Goal: Information Seeking & Learning: Learn about a topic

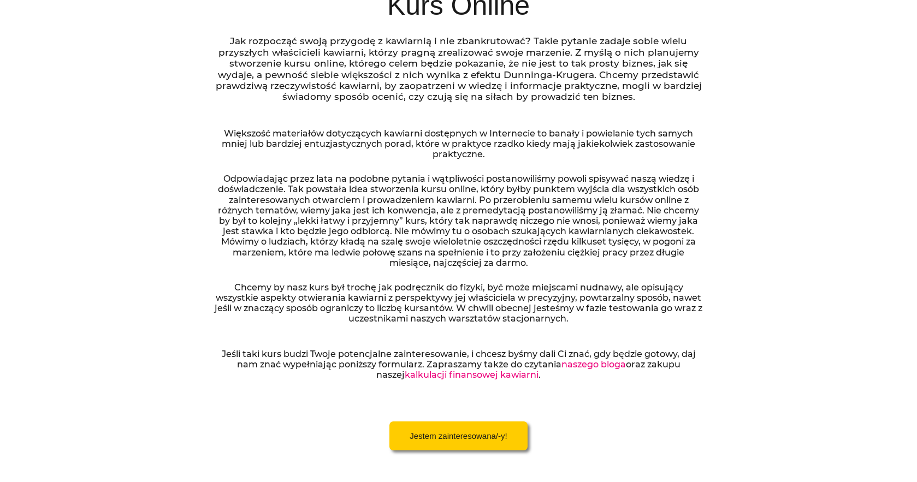
scroll to position [207, 0]
click at [458, 51] on p "Jak rozpocząć swoją przygodę z kawiarnią i nie zbankrutować? Takie pytanie zada…" at bounding box center [458, 69] width 489 height 67
drag, startPoint x: 413, startPoint y: 78, endPoint x: 422, endPoint y: 75, distance: 9.2
click at [422, 75] on p "Jak rozpocząć swoją przygodę z kawiarnią i nie zbankrutować? Takie pytanie zada…" at bounding box center [458, 69] width 489 height 67
drag, startPoint x: 262, startPoint y: 82, endPoint x: 364, endPoint y: 90, distance: 102.4
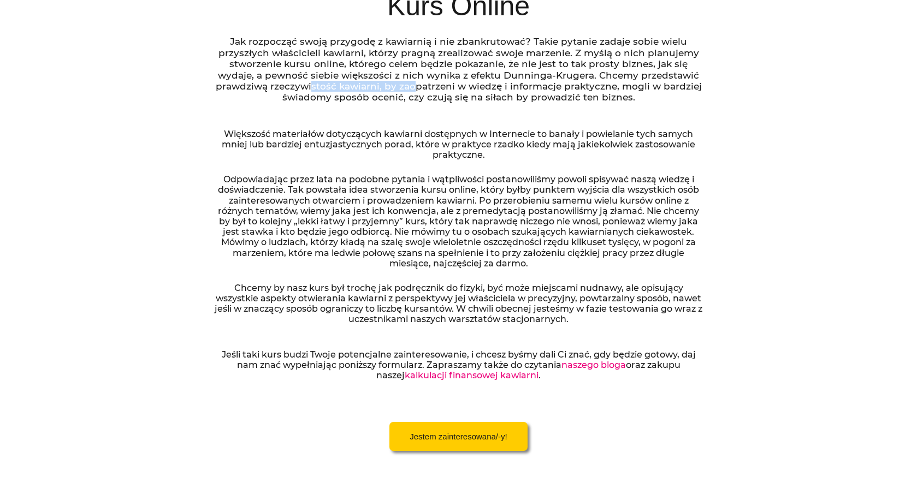
click at [364, 90] on p "Jak rozpocząć swoją przygodę z kawiarnią i nie zbankrutować? Takie pytanie zada…" at bounding box center [458, 69] width 489 height 67
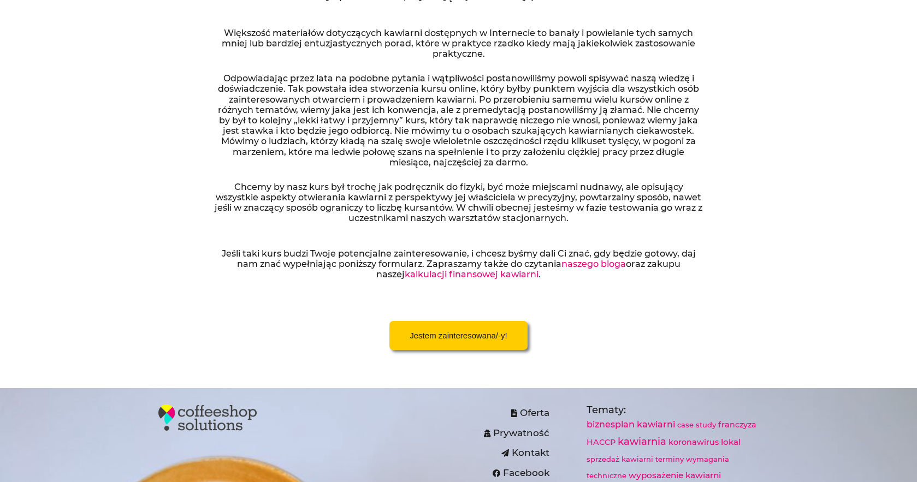
scroll to position [309, 0]
click at [460, 331] on span "Jestem zainteresowana/-y!" at bounding box center [457, 335] width 97 height 8
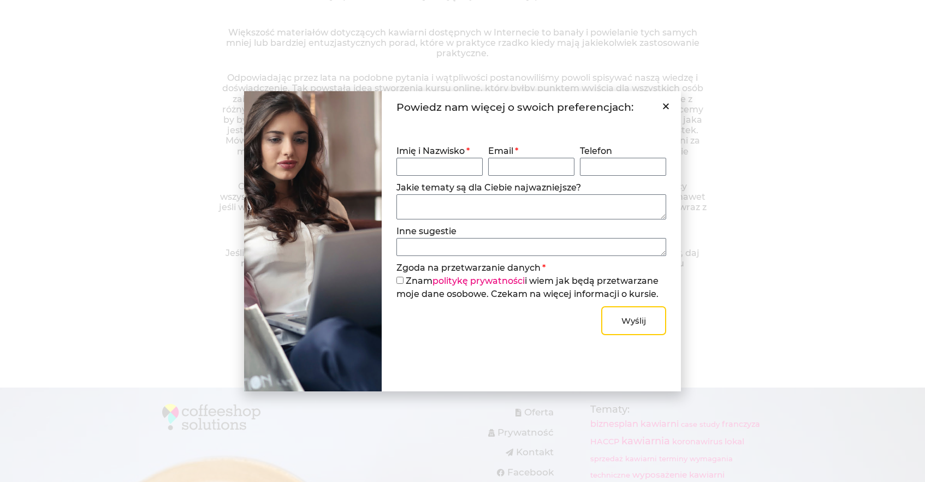
click at [666, 108] on icon "Close" at bounding box center [666, 106] width 8 height 8
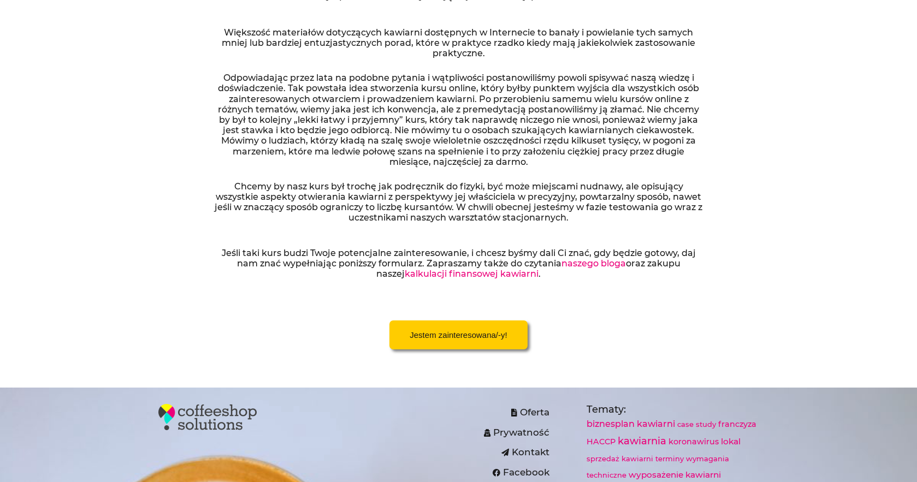
click at [561, 266] on link "naszego bloga" at bounding box center [593, 263] width 64 height 10
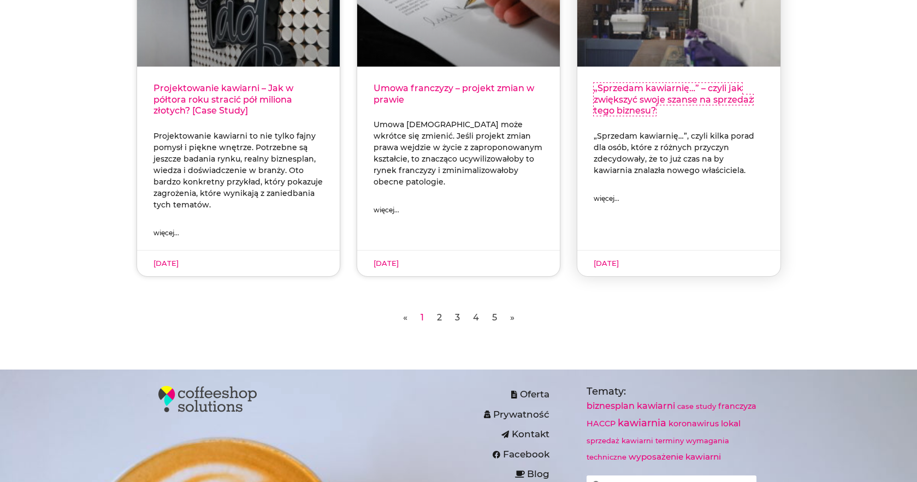
scroll to position [467, 0]
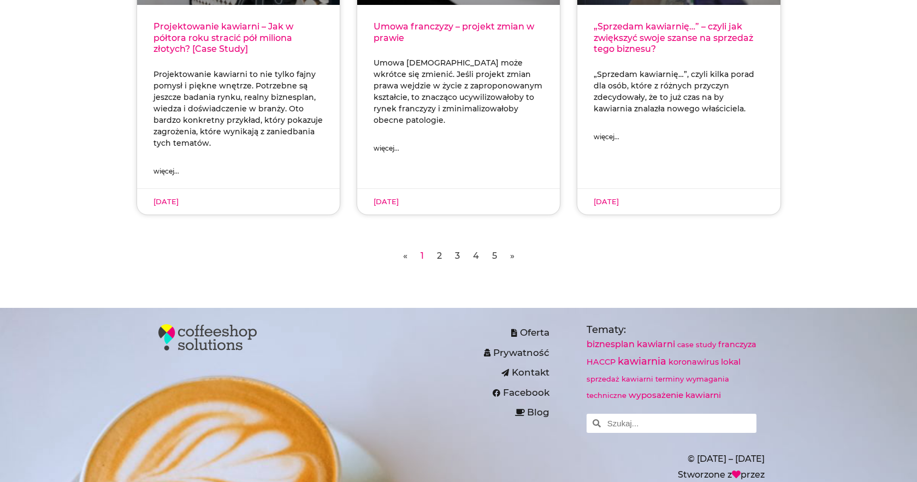
click at [432, 252] on nav "« Strona 1 Strona 2 Strona 3 Strona 4 Strona 5 »" at bounding box center [458, 256] width 644 height 16
click at [438, 260] on link "Strona 2" at bounding box center [439, 256] width 5 height 10
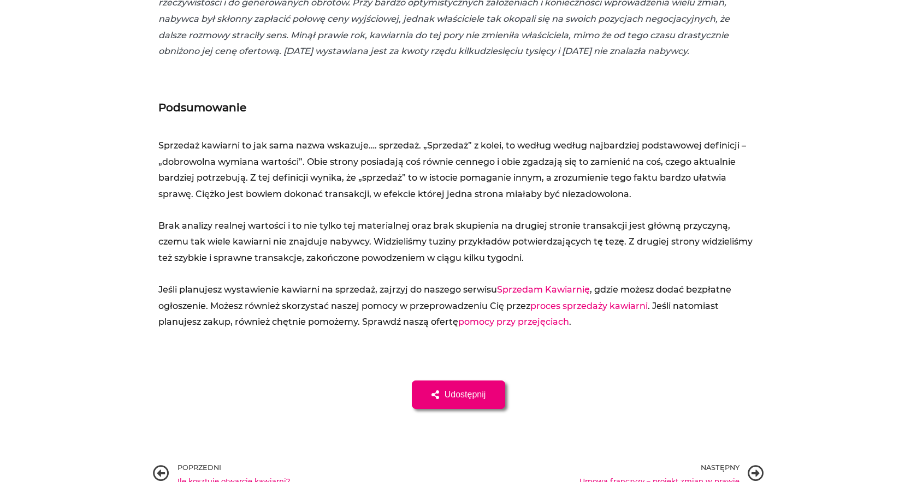
scroll to position [3628, 0]
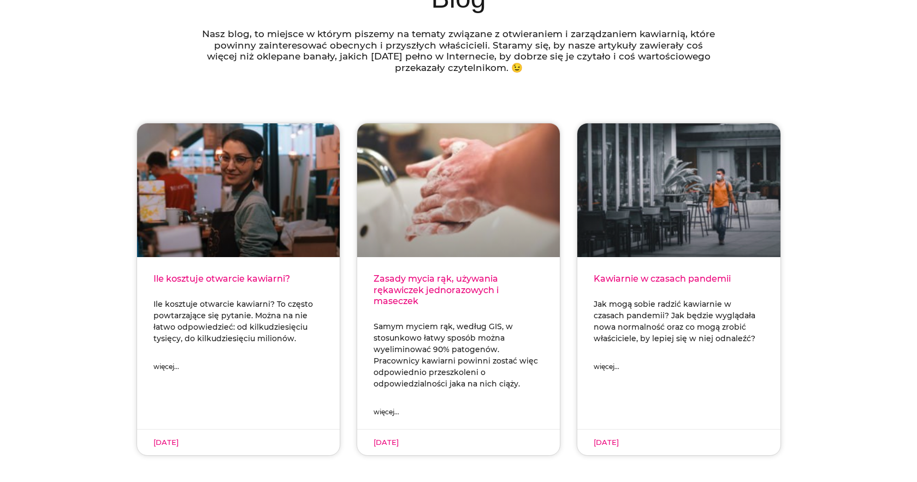
scroll to position [230, 0]
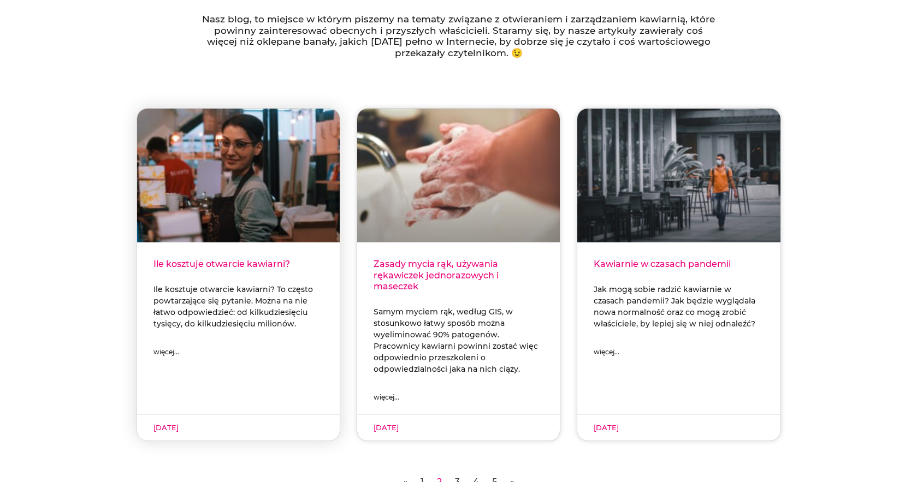
click at [263, 265] on link "Ile kosztuje otwarcie kawiarni?" at bounding box center [221, 264] width 136 height 10
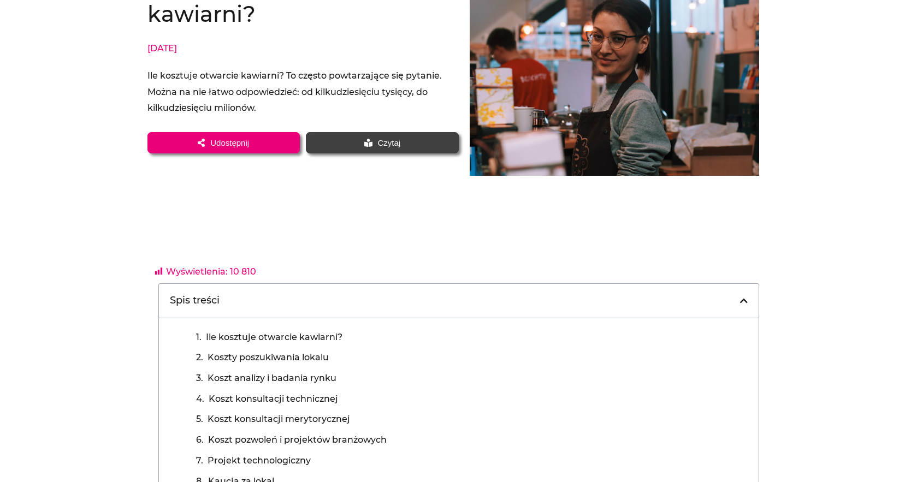
scroll to position [156, 0]
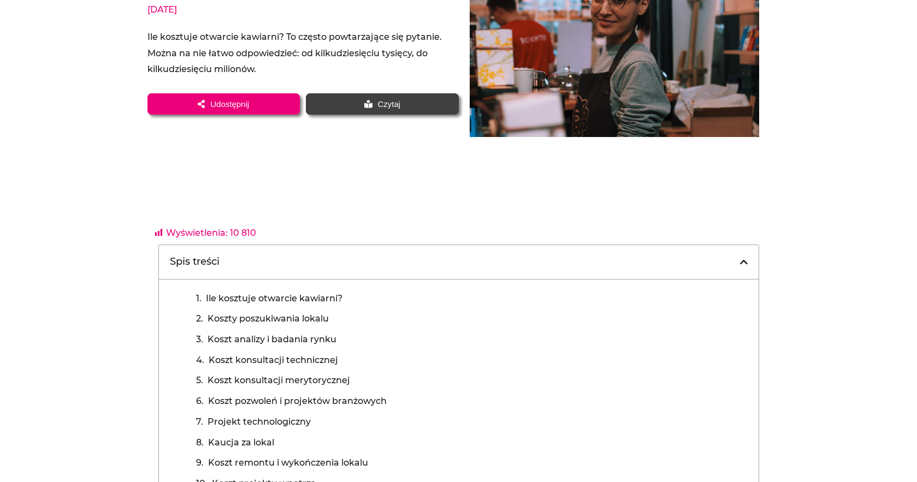
click at [300, 299] on link "Ile kosztuje otwarcie kawiarni?" at bounding box center [274, 298] width 136 height 16
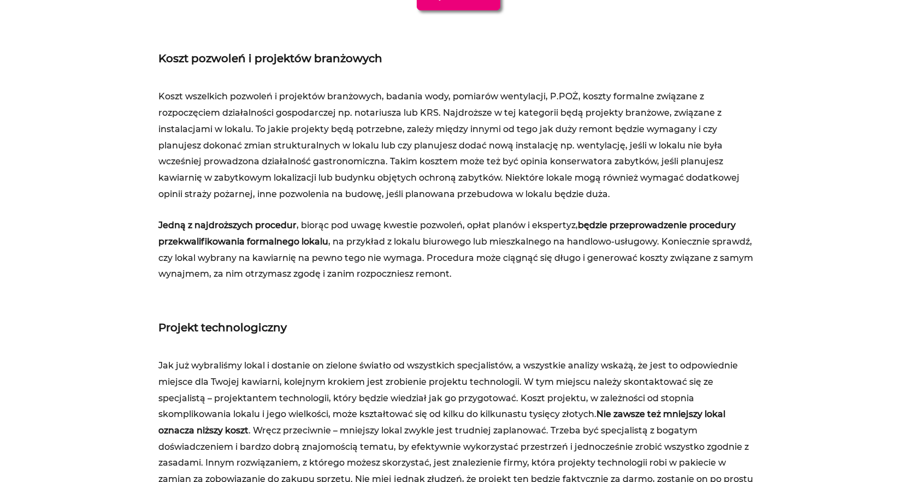
scroll to position [2704, 0]
drag, startPoint x: 202, startPoint y: 241, endPoint x: 345, endPoint y: 240, distance: 143.1
click at [347, 240] on p "Jedną z najdroższych procedur , biorąc pod uwagę kwestie pozwoleń, opłat planów…" at bounding box center [458, 249] width 601 height 65
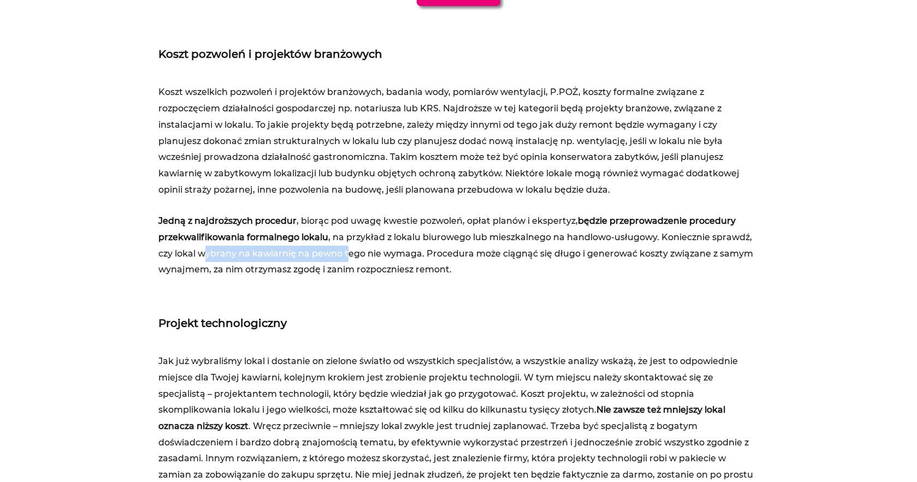
scroll to position [2709, 0]
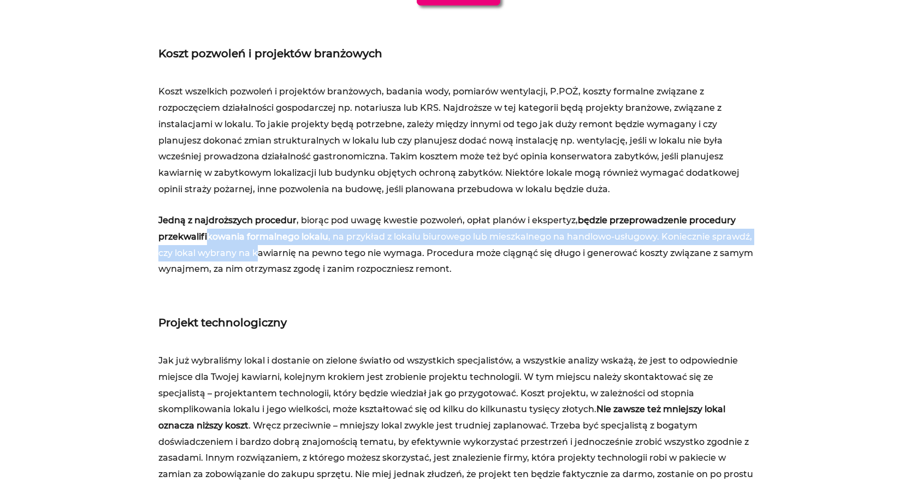
drag, startPoint x: 206, startPoint y: 222, endPoint x: 254, endPoint y: 229, distance: 48.5
click at [254, 229] on p "Jedną z najdroższych procedur , biorąc pod uwagę kwestie pozwoleń, opłat planów…" at bounding box center [458, 244] width 601 height 65
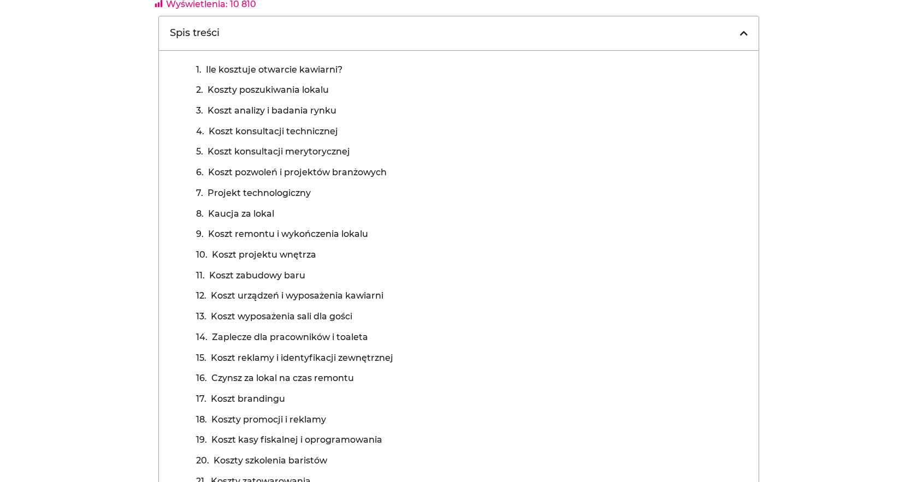
scroll to position [0, 0]
